Goal: Navigation & Orientation: Find specific page/section

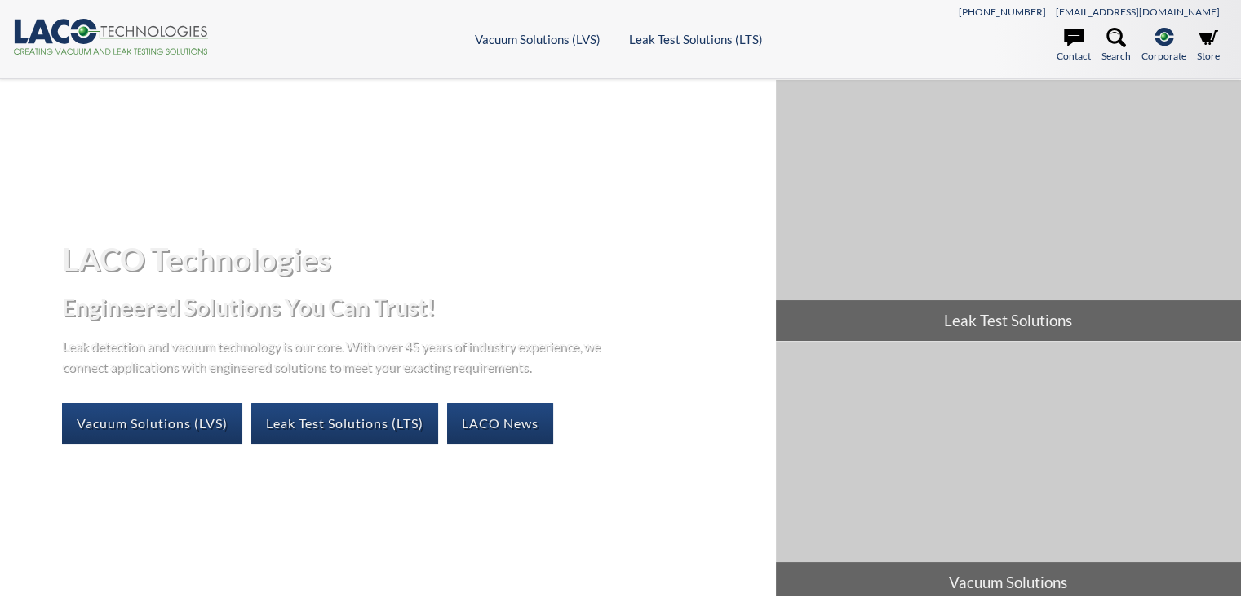
select select "语言翻译微件"
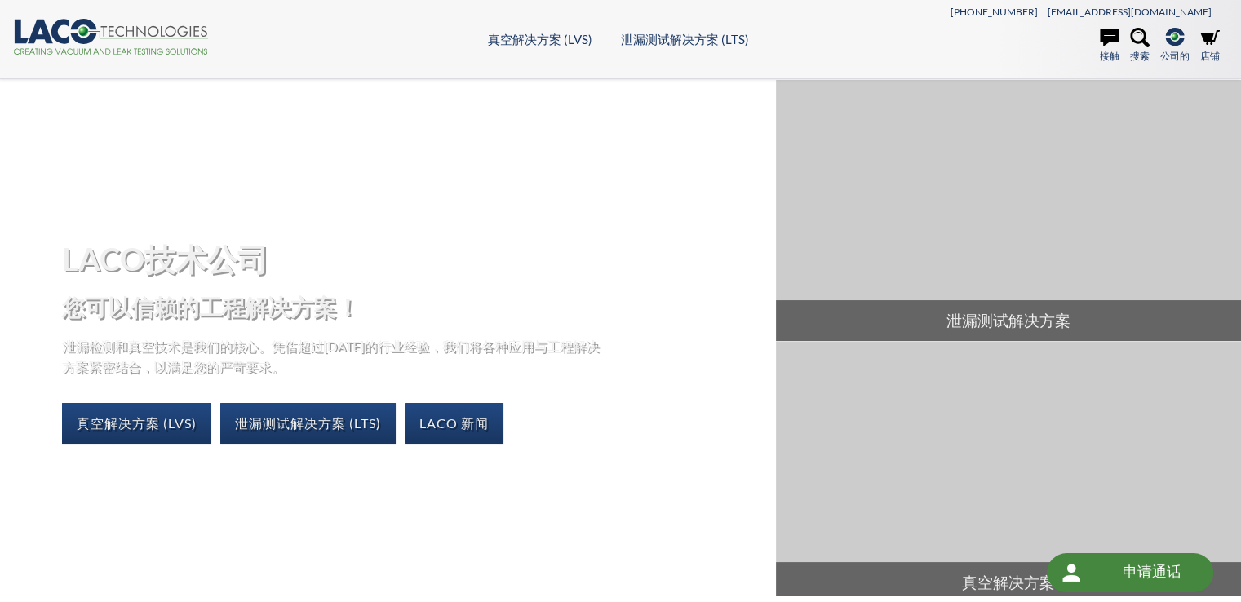
click at [653, 66] on header ".cls-1{fill:#193661;}.cls-2{fill:#58595b;}.cls-3{fill:url(#radial-gradient);}.c…" at bounding box center [620, 39] width 1241 height 79
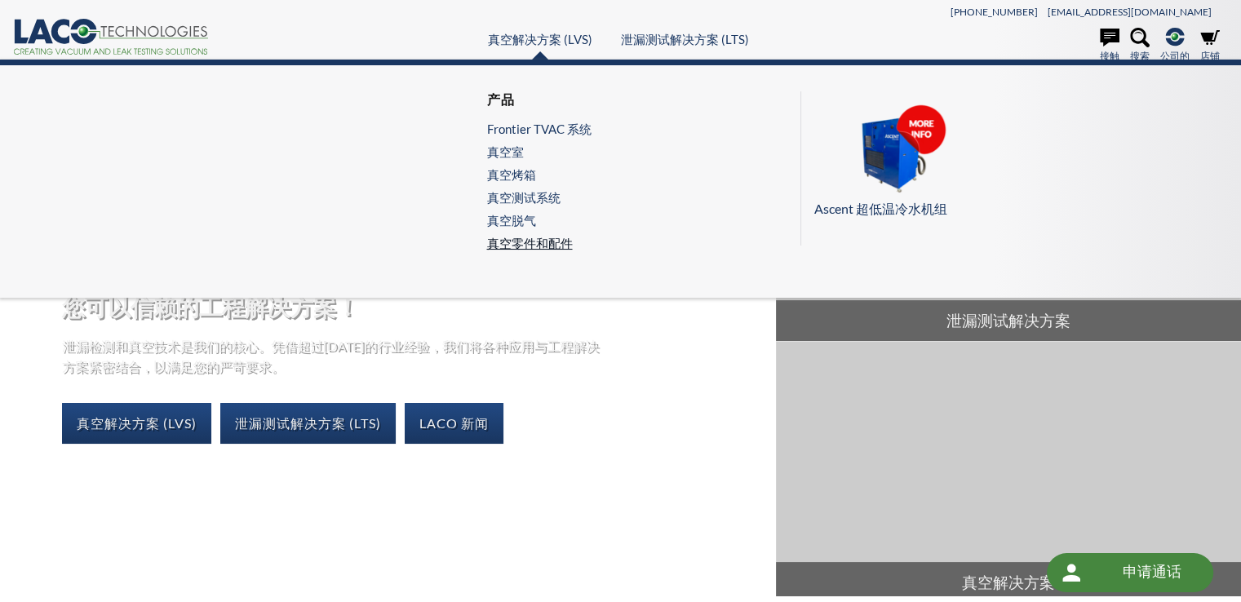
click at [516, 242] on font "真空零件和配件" at bounding box center [529, 243] width 86 height 15
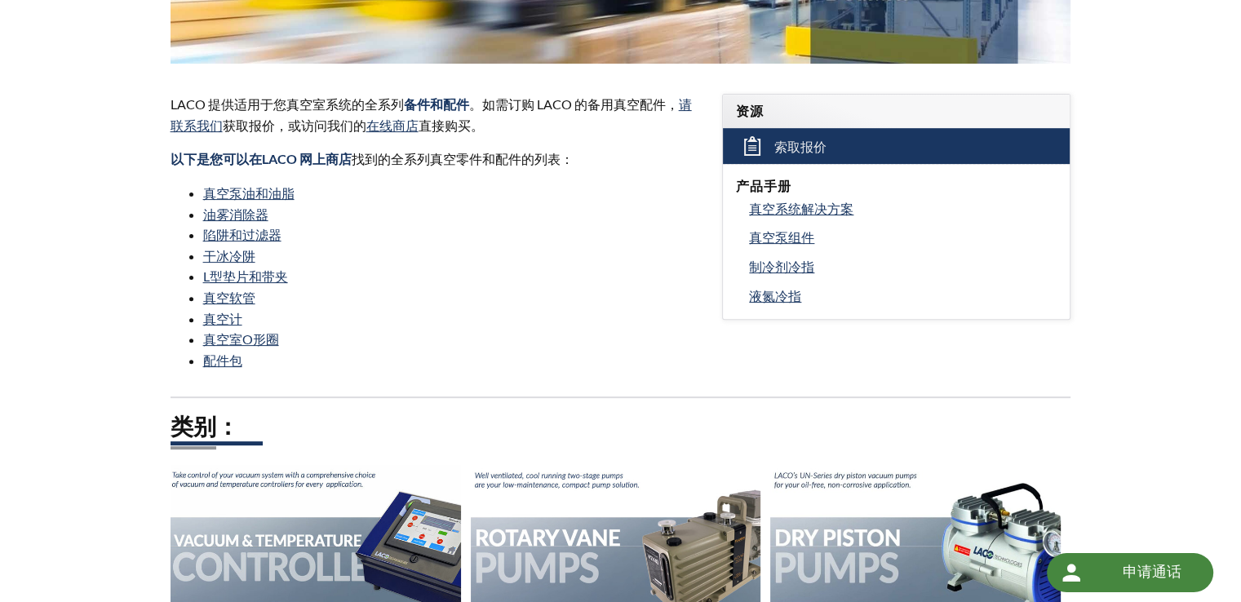
scroll to position [490, 0]
click at [258, 190] on font "真空泵油和油脂" at bounding box center [248, 193] width 91 height 16
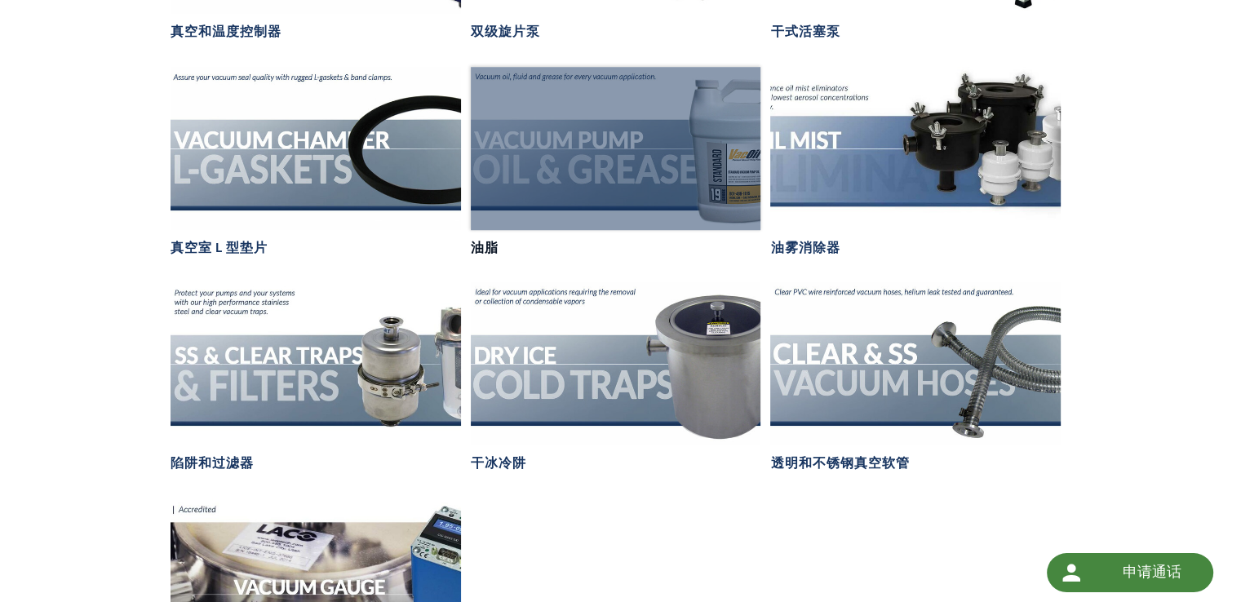
scroll to position [1224, 0]
